Goal: Task Accomplishment & Management: Use online tool/utility

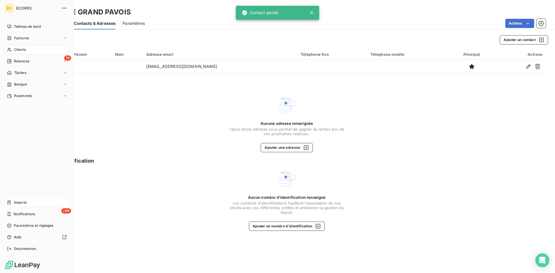
drag, startPoint x: 0, startPoint y: 0, endPoint x: 16, endPoint y: 203, distance: 203.8
click at [15, 203] on span "Imports" at bounding box center [20, 202] width 13 height 5
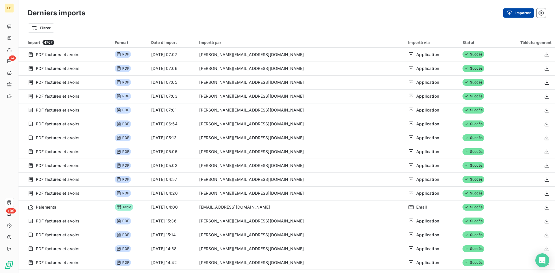
click at [514, 13] on div "button" at bounding box center [511, 13] width 9 height 6
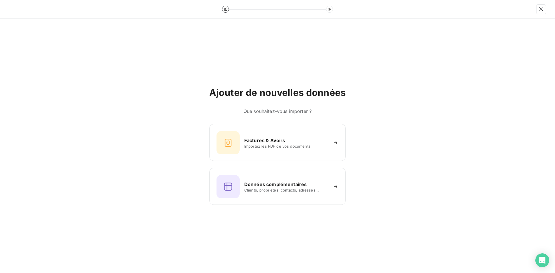
click at [244, 119] on div "Ajouter de nouvelles données Que souhaitez-vous importer ? Factures & Avoirs Im…" at bounding box center [277, 146] width 136 height 118
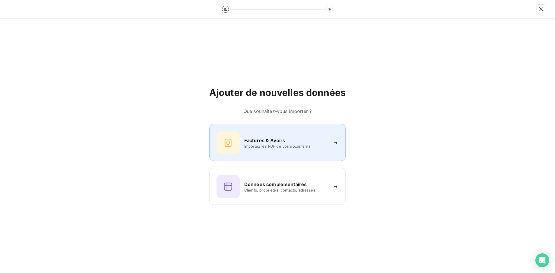
click at [244, 132] on div "Factures & Avoirs Importez les PDF de vos documents" at bounding box center [277, 142] width 122 height 23
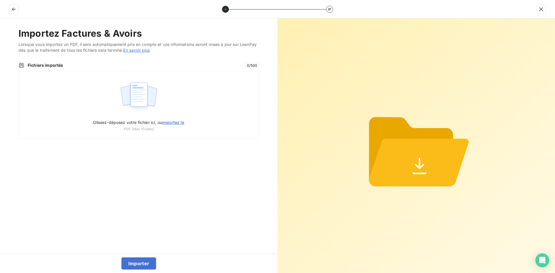
click at [192, 88] on div "Glissez-déposez votre fichier ici, ou importez le PDF (Max 100Mo)" at bounding box center [138, 105] width 240 height 67
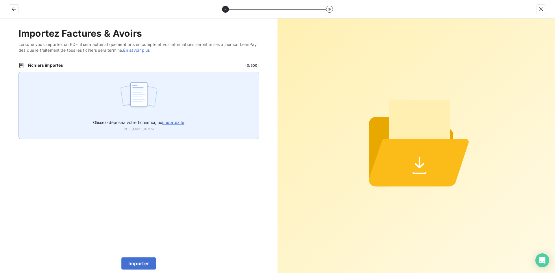
type input "C:\fakepath\FEF-2025-2730.pdf"
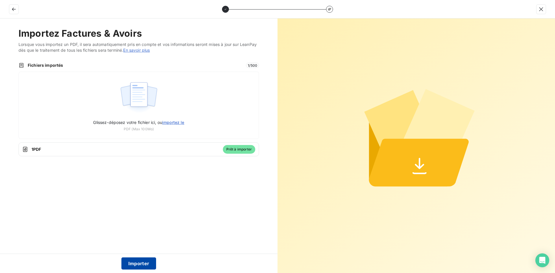
click at [140, 261] on button "Importer" at bounding box center [138, 264] width 35 height 12
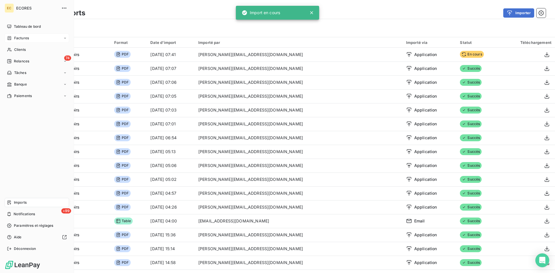
click at [14, 36] on span "Factures" at bounding box center [21, 38] width 15 height 5
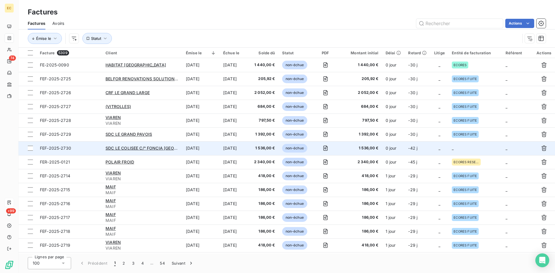
click at [428, 149] on td "-42 j" at bounding box center [418, 148] width 26 height 14
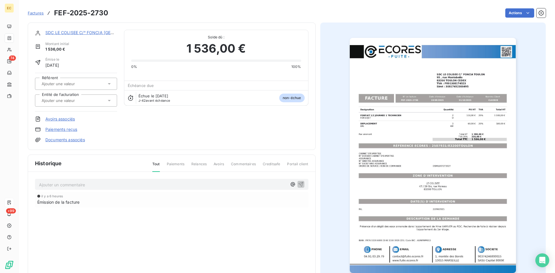
click at [88, 102] on input "text" at bounding box center [70, 100] width 58 height 5
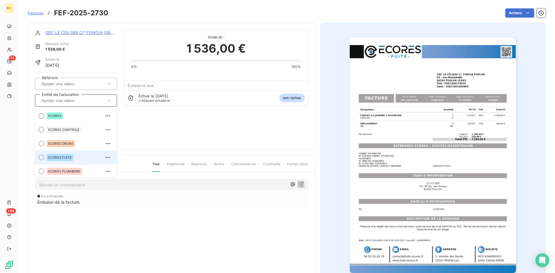
click at [67, 158] on span "ECORES FUITE" at bounding box center [59, 157] width 23 height 3
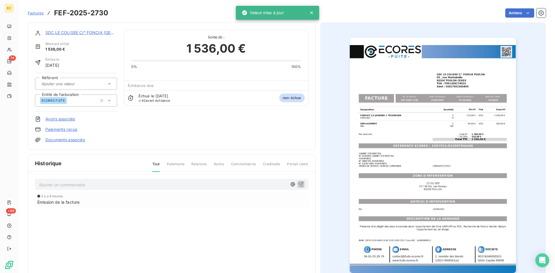
click at [75, 139] on link "Documents associés" at bounding box center [65, 140] width 40 height 6
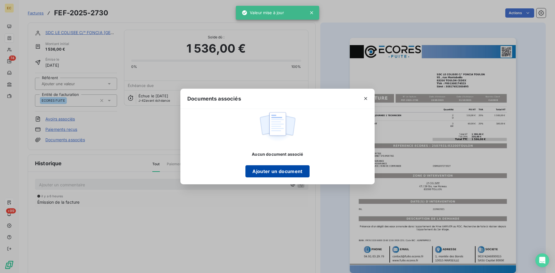
click at [256, 174] on button "Ajouter un document" at bounding box center [277, 171] width 64 height 12
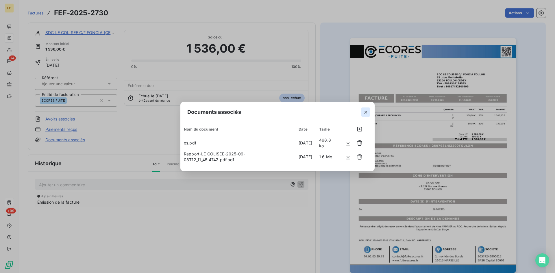
click at [366, 111] on icon "button" at bounding box center [366, 112] width 6 height 6
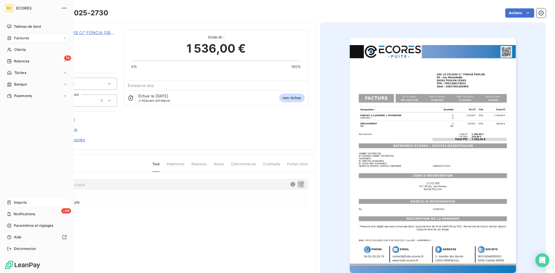
click at [12, 201] on div "Imports" at bounding box center [37, 202] width 64 height 9
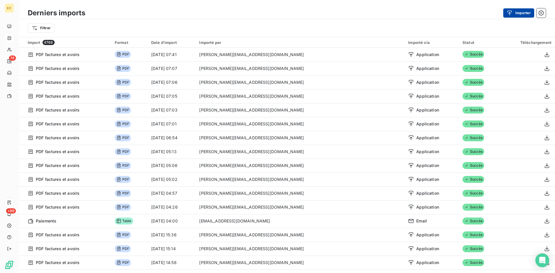
click at [517, 10] on button "Importer" at bounding box center [518, 12] width 31 height 9
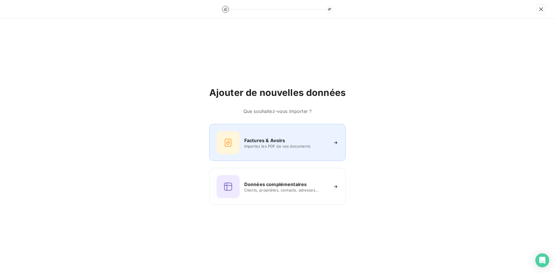
click at [297, 154] on div "Factures & Avoirs Importez les PDF de vos documents" at bounding box center [277, 142] width 122 height 23
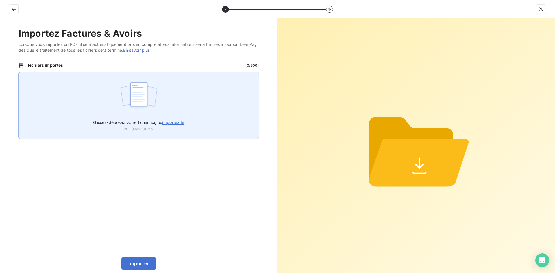
click at [181, 109] on div "Glissez-déposez votre fichier ici, ou importez le PDF (Max 100Mo)" at bounding box center [138, 105] width 240 height 67
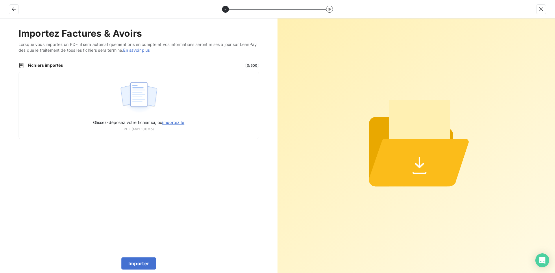
type input "C:\fakepath\FEF-2025-2731.pdf"
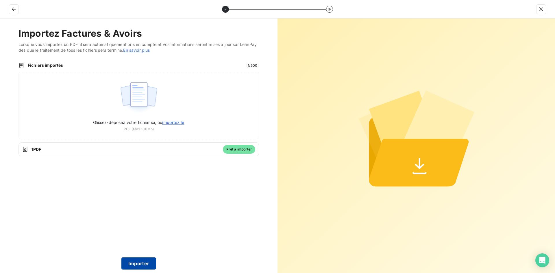
click at [144, 265] on button "Importer" at bounding box center [138, 264] width 35 height 12
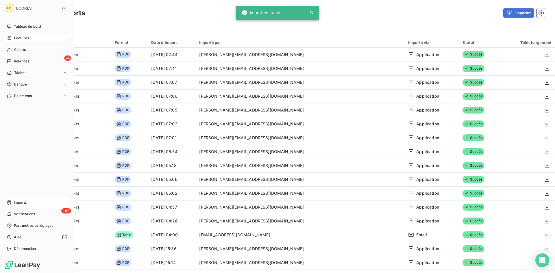
click at [12, 39] on div "Factures" at bounding box center [18, 38] width 22 height 5
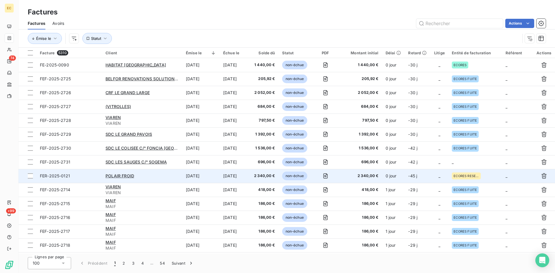
click at [431, 162] on td "_" at bounding box center [440, 162] width 18 height 14
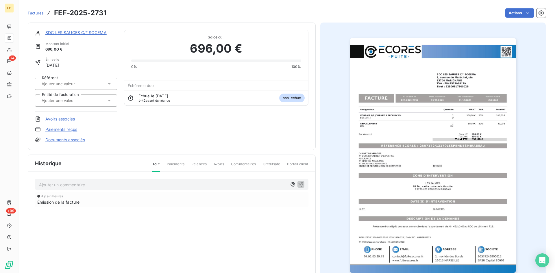
click at [99, 100] on div at bounding box center [73, 101] width 66 height 8
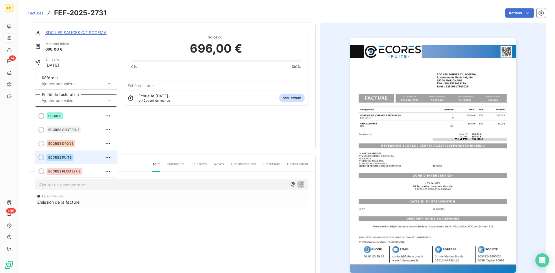
click at [70, 164] on li "ECORES FUITE" at bounding box center [76, 158] width 82 height 14
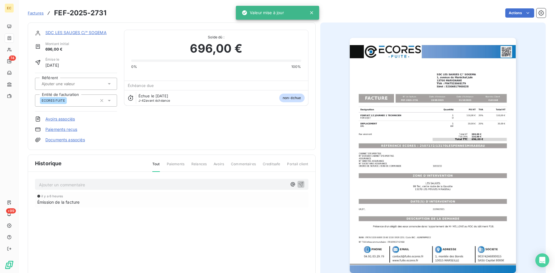
click at [87, 138] on div "Documents associés" at bounding box center [76, 140] width 82 height 6
click at [83, 139] on link "Documents associés" at bounding box center [65, 140] width 40 height 6
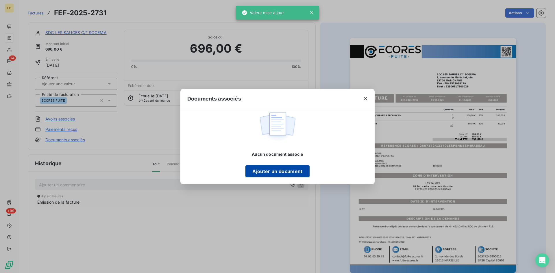
click at [280, 168] on button "Ajouter un document" at bounding box center [277, 171] width 64 height 12
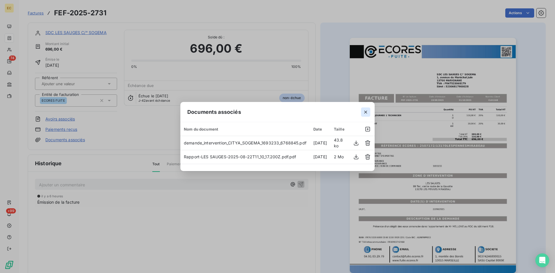
click at [367, 111] on icon "button" at bounding box center [365, 112] width 3 height 3
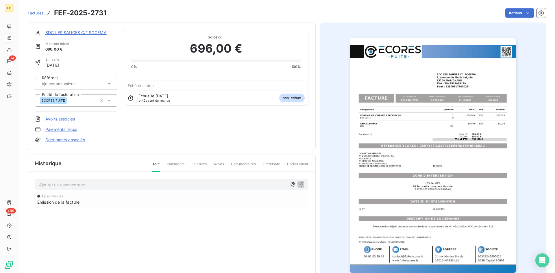
click at [101, 33] on link "SDC LES SAUGES C/° SOGEMA" at bounding box center [75, 32] width 61 height 5
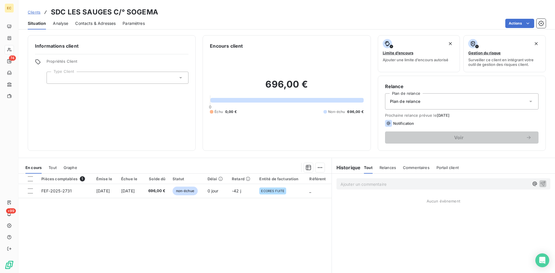
click at [104, 77] on div at bounding box center [118, 78] width 142 height 12
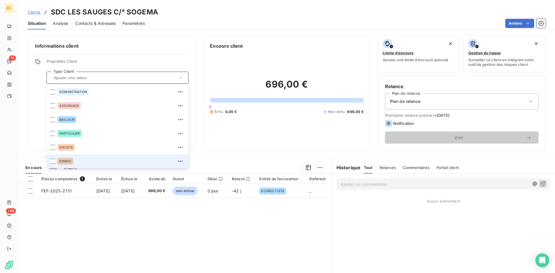
drag, startPoint x: 74, startPoint y: 162, endPoint x: 83, endPoint y: 158, distance: 10.0
click at [74, 162] on div "SYNDIC" at bounding box center [121, 161] width 127 height 9
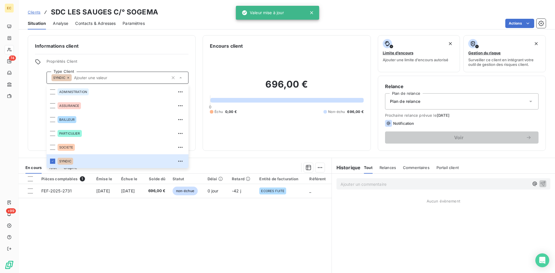
click at [428, 106] on div "Plan de relance" at bounding box center [461, 101] width 153 height 16
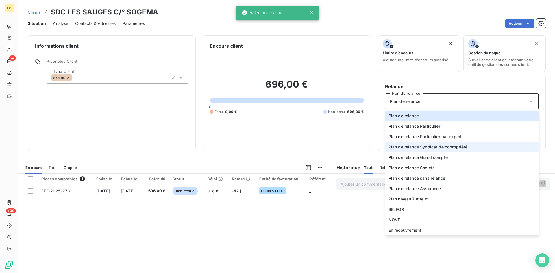
click at [438, 149] on span "Plan de relance Syndicat de copropriété" at bounding box center [427, 147] width 79 height 6
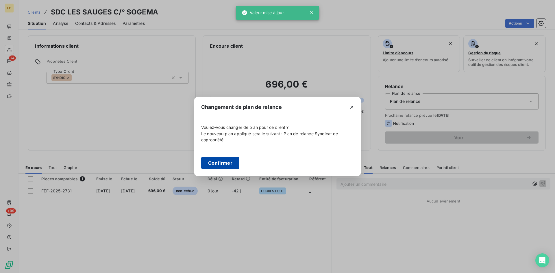
click at [212, 164] on button "Confirmer" at bounding box center [220, 163] width 38 height 12
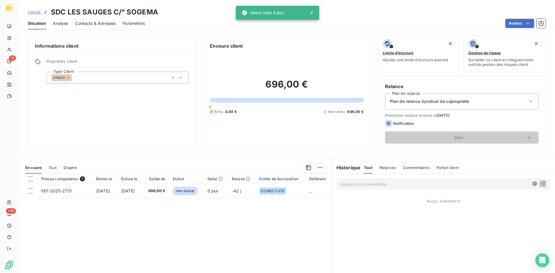
click at [109, 27] on div "Contacts & Adresses" at bounding box center [95, 23] width 40 height 12
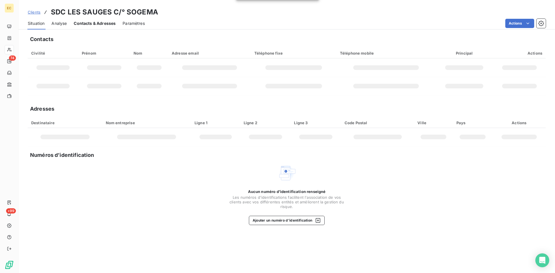
click at [104, 29] on div "Contacts & Adresses" at bounding box center [95, 23] width 42 height 12
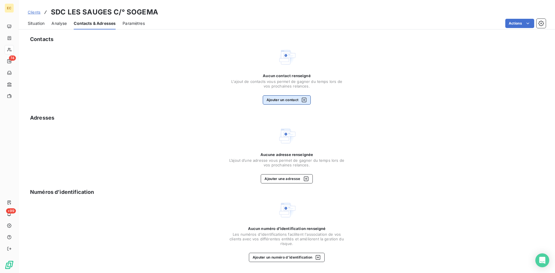
click at [289, 98] on button "Ajouter un contact" at bounding box center [287, 99] width 48 height 9
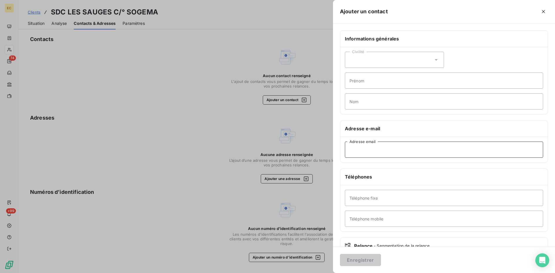
click at [412, 153] on input "Adresse email" at bounding box center [444, 150] width 198 height 16
paste input "[PERSON_NAME] <[EMAIL_ADDRESS][DOMAIN_NAME]>"
click at [390, 152] on input "[PERSON_NAME] <[EMAIL_ADDRESS][DOMAIN_NAME]" at bounding box center [444, 150] width 198 height 16
type input "[EMAIL_ADDRESS][DOMAIN_NAME]"
click at [369, 262] on button "Enregistrer" at bounding box center [360, 260] width 41 height 12
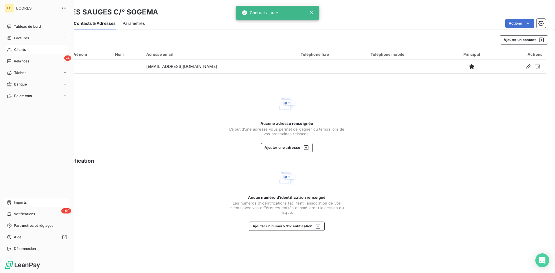
click at [14, 206] on div "Imports" at bounding box center [37, 202] width 64 height 9
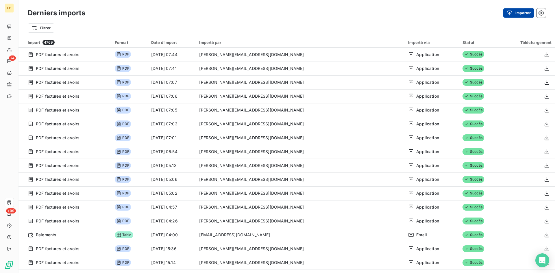
click at [516, 16] on button "Importer" at bounding box center [518, 12] width 31 height 9
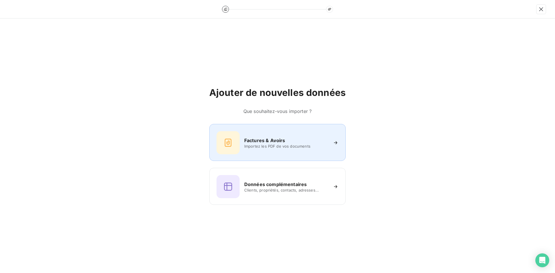
click at [298, 137] on div "Factures & Avoirs" at bounding box center [286, 140] width 84 height 7
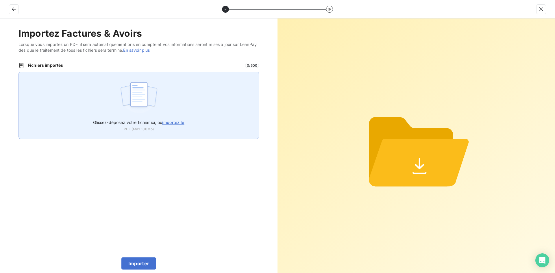
click at [192, 112] on div "Glissez-déposez votre fichier ici, ou importez le PDF (Max 100Mo)" at bounding box center [138, 105] width 240 height 67
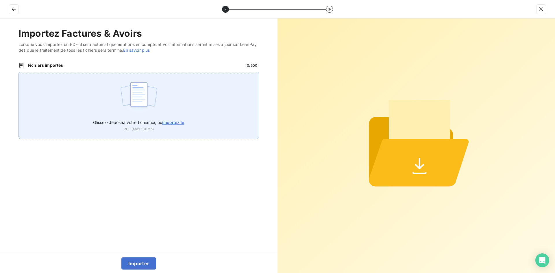
type input "C:\fakepath\FEF-2025-2732.pdf"
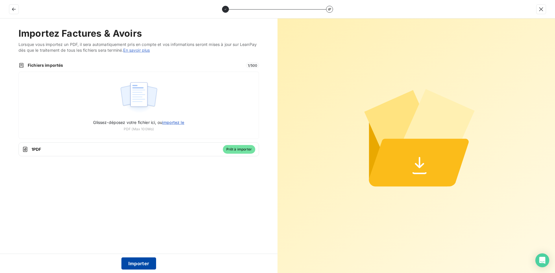
click at [140, 258] on button "Importer" at bounding box center [138, 264] width 35 height 12
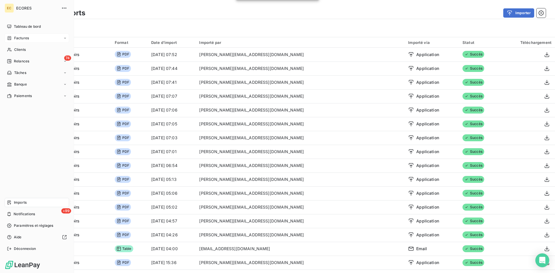
click at [23, 37] on span "Factures" at bounding box center [21, 38] width 15 height 5
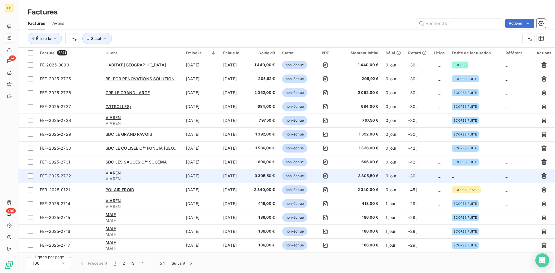
click at [469, 176] on td "_" at bounding box center [475, 176] width 54 height 14
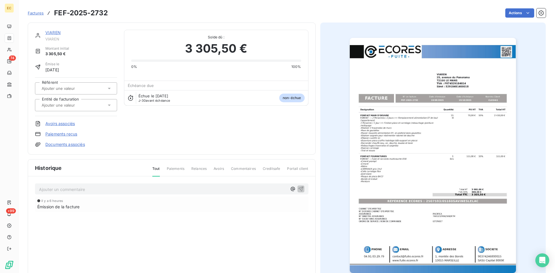
click at [101, 103] on div at bounding box center [73, 105] width 66 height 8
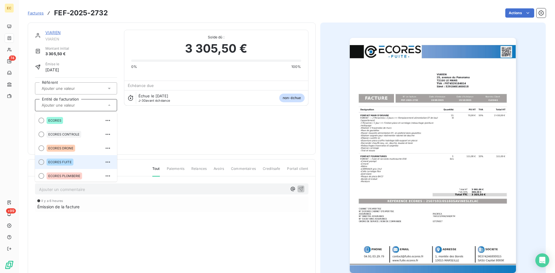
click at [71, 160] on div "ECORES FUITE" at bounding box center [60, 162] width 27 height 7
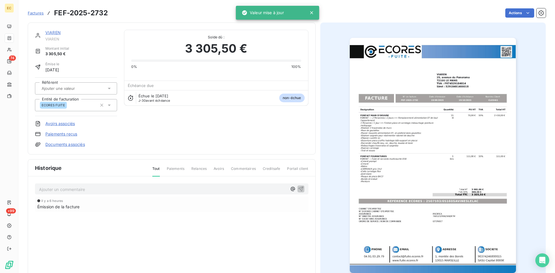
click at [75, 143] on link "Documents associés" at bounding box center [65, 145] width 40 height 6
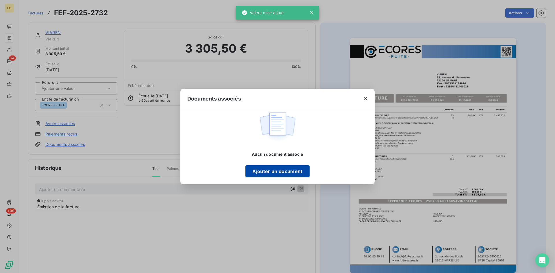
click at [297, 167] on button "Ajouter un document" at bounding box center [277, 171] width 64 height 12
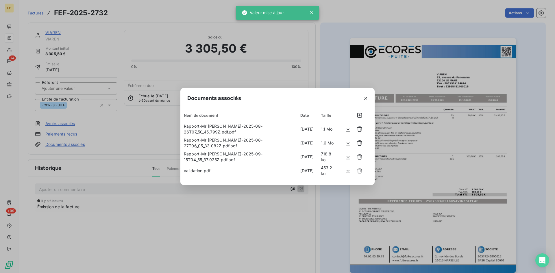
click at [135, 80] on div "Documents associés Nom du document Date Taille Rapport-Mr [PERSON_NAME]-2025-08…" at bounding box center [277, 136] width 555 height 273
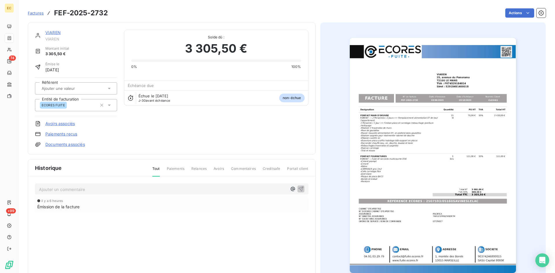
click at [37, 14] on span "Factures" at bounding box center [36, 13] width 16 height 5
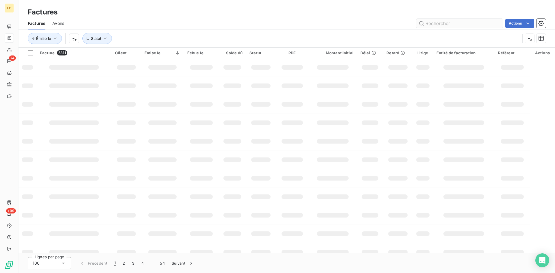
click at [423, 23] on input "text" at bounding box center [459, 23] width 87 height 9
click at [429, 24] on input "text" at bounding box center [459, 23] width 87 height 9
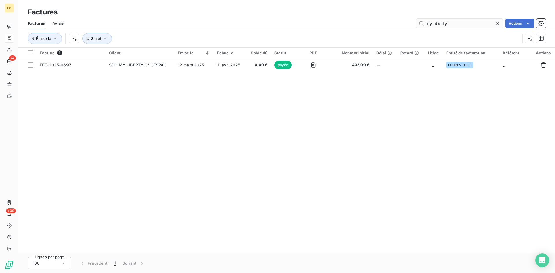
type input "my liberty"
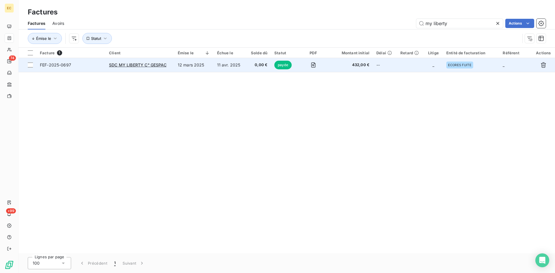
click at [252, 64] on span "0,00 €" at bounding box center [258, 65] width 18 height 6
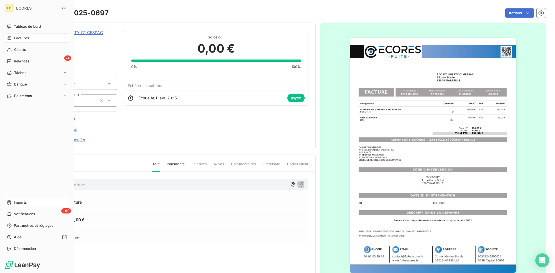
click at [24, 203] on span "Imports" at bounding box center [20, 202] width 13 height 5
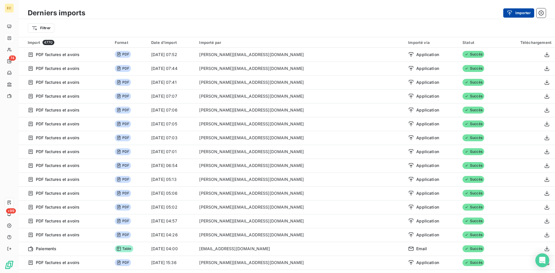
click at [518, 16] on button "Importer" at bounding box center [518, 12] width 31 height 9
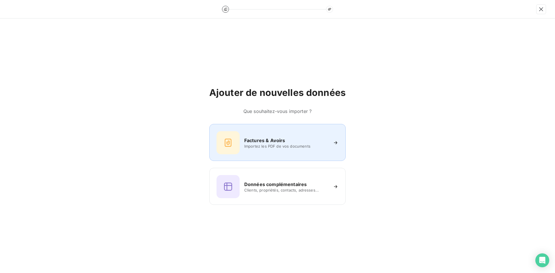
click at [239, 147] on div at bounding box center [227, 142] width 23 height 23
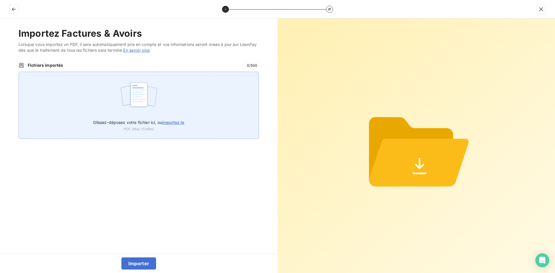
click at [195, 90] on div "Glissez-déposez votre fichier ici, ou importez le PDF (Max 100Mo)" at bounding box center [138, 105] width 240 height 67
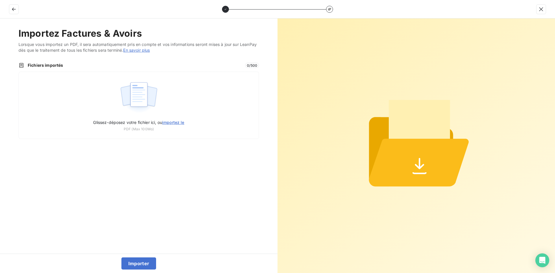
type input "C:\fakepath\AEF-2025-0101.pdf"
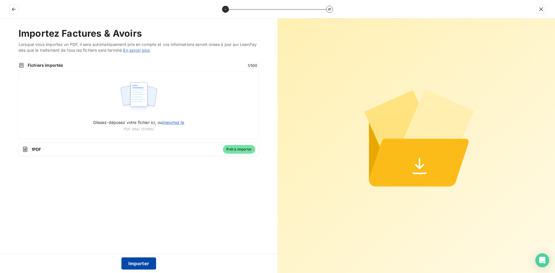
click at [141, 265] on button "Importer" at bounding box center [138, 264] width 35 height 12
